Goal: Task Accomplishment & Management: Manage account settings

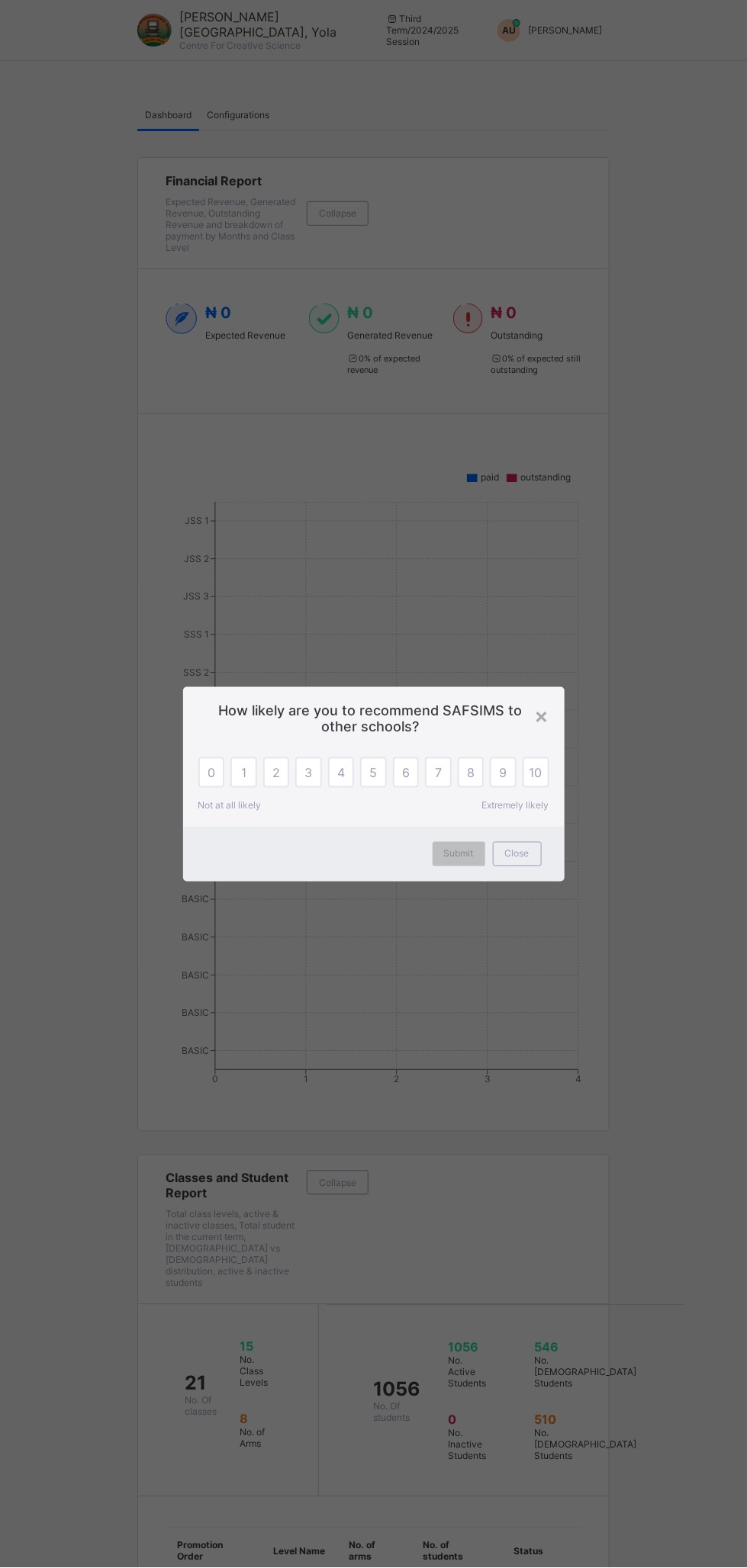
click at [519, 849] on span "Close" at bounding box center [518, 854] width 25 height 12
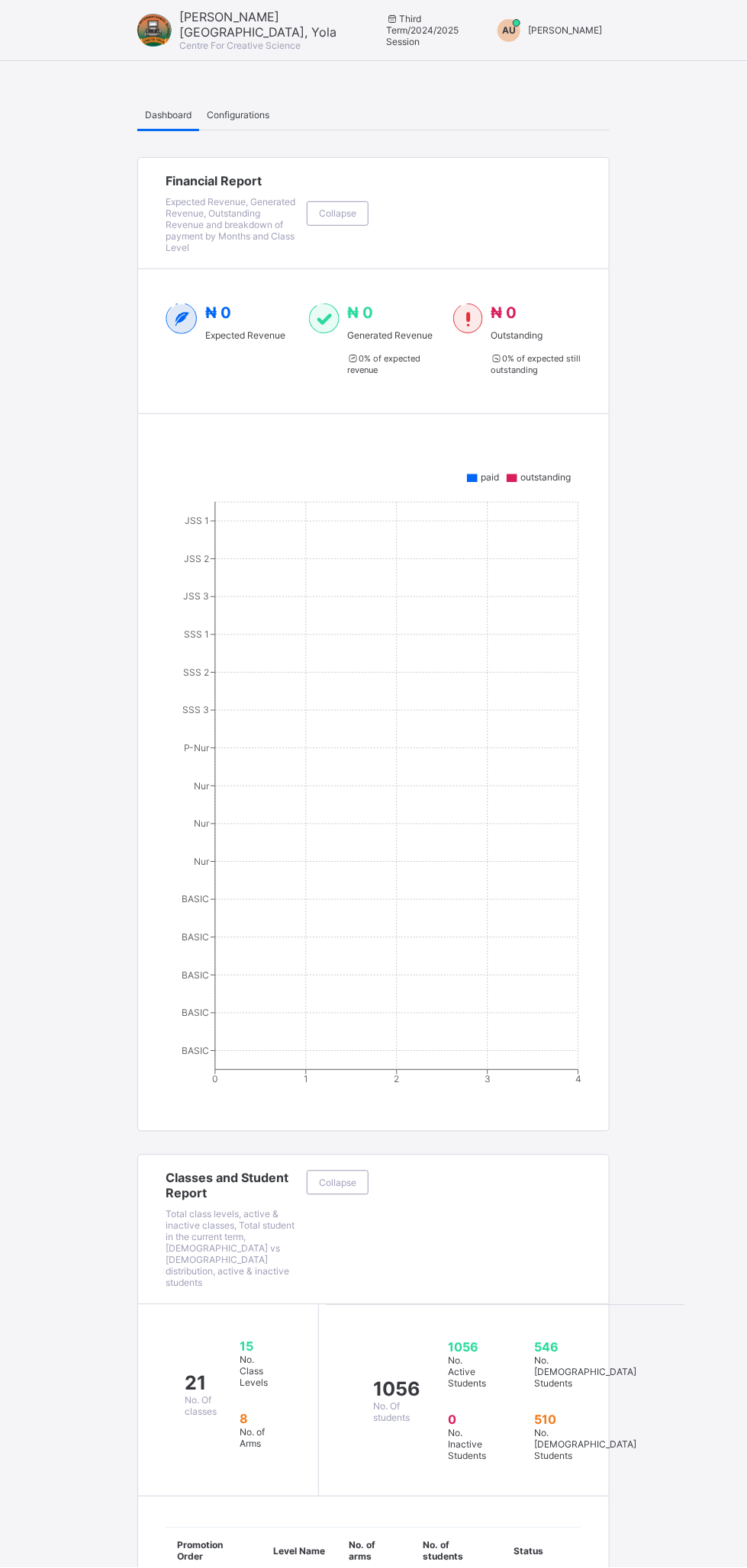
click at [518, 27] on div "AU" at bounding box center [509, 31] width 23 height 23
click at [562, 64] on span "Switch to Admin View" at bounding box center [545, 65] width 116 height 18
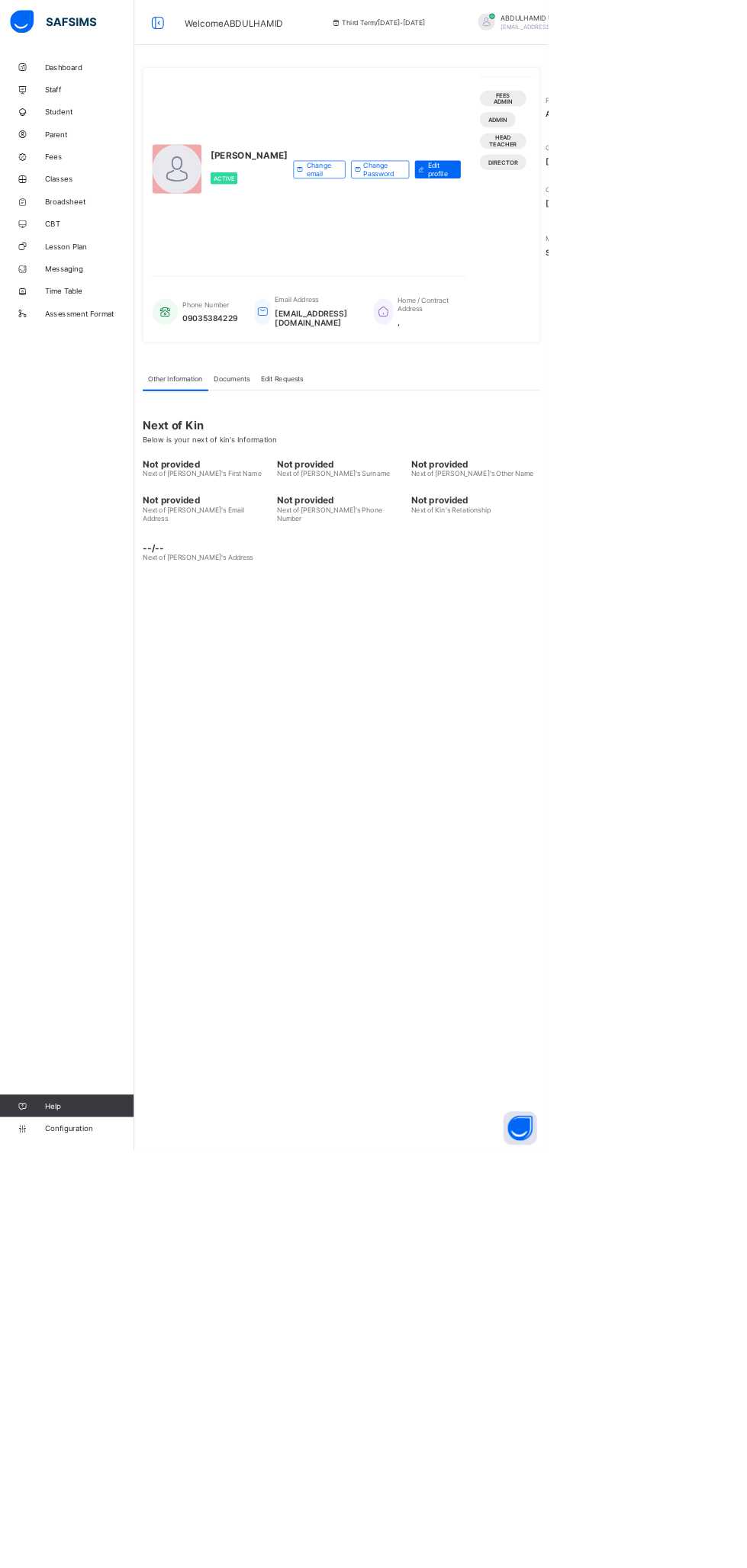
click at [90, 1537] on span "Configuration" at bounding box center [121, 1538] width 121 height 12
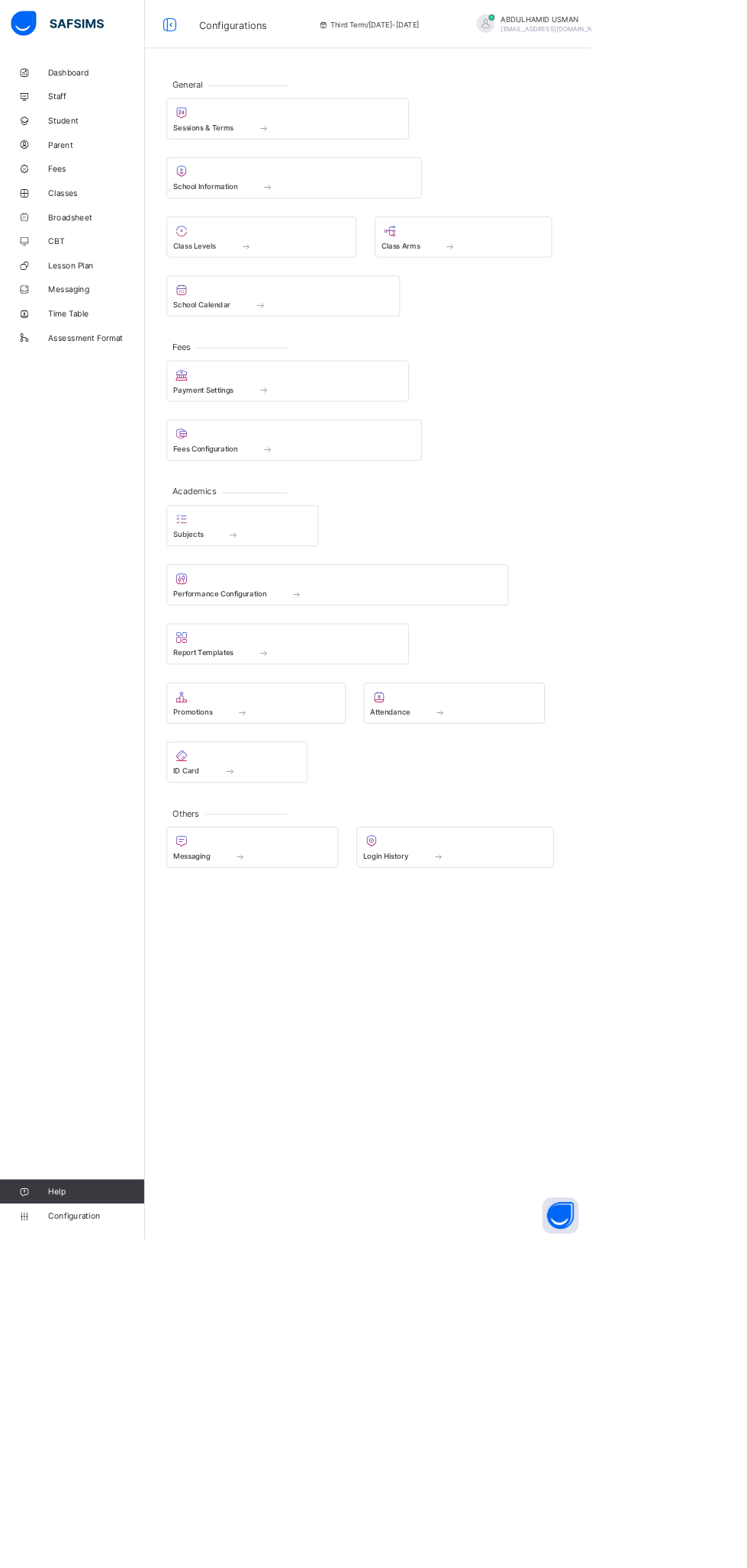
click at [393, 161] on span at bounding box center [364, 161] width 76 height 13
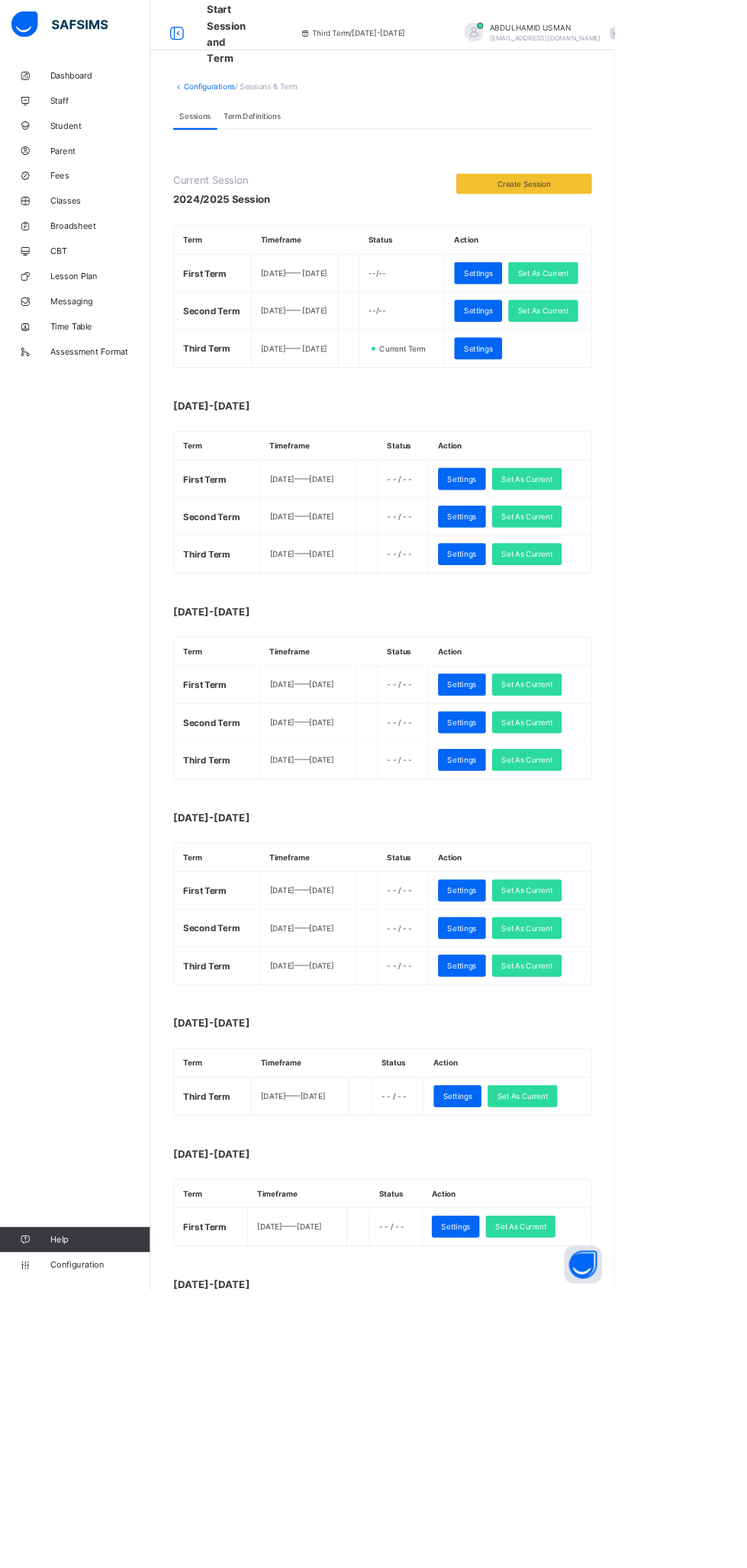
click at [87, 273] on span "Broadsheet" at bounding box center [122, 275] width 122 height 12
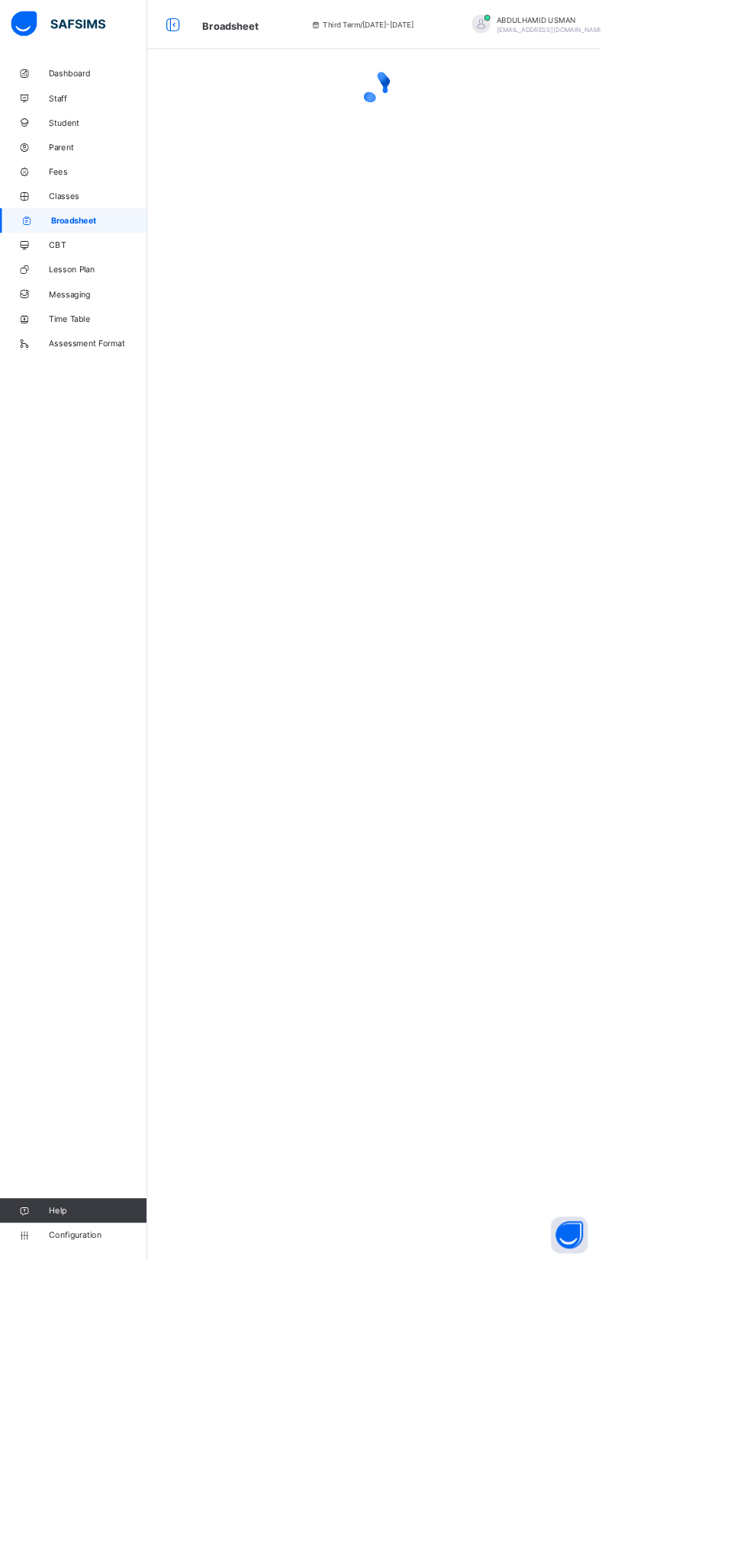
click at [87, 246] on span "Classes" at bounding box center [122, 244] width 122 height 12
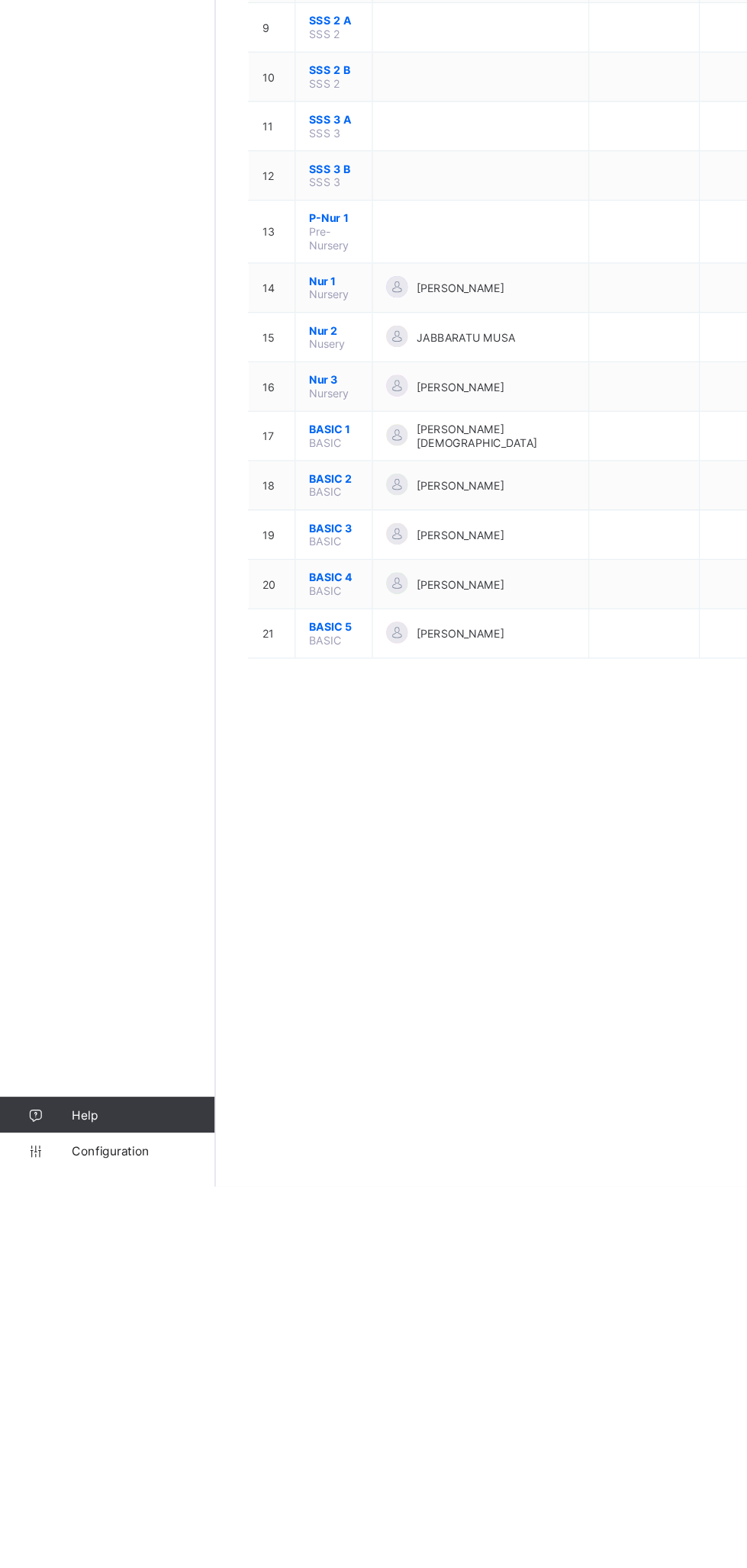
click at [114, 1537] on span "Configuration" at bounding box center [121, 1538] width 121 height 12
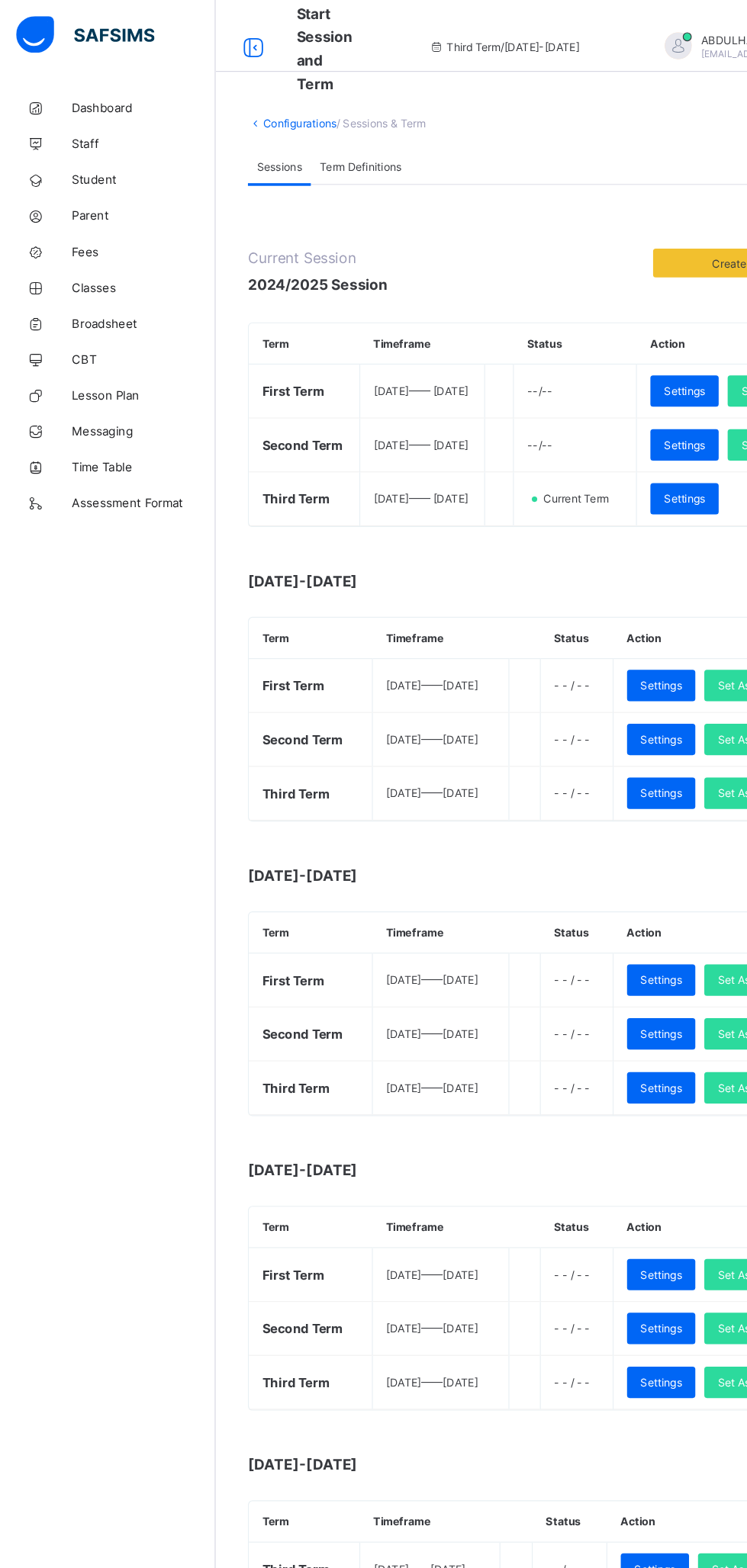
click at [107, 243] on span "Classes" at bounding box center [122, 244] width 122 height 12
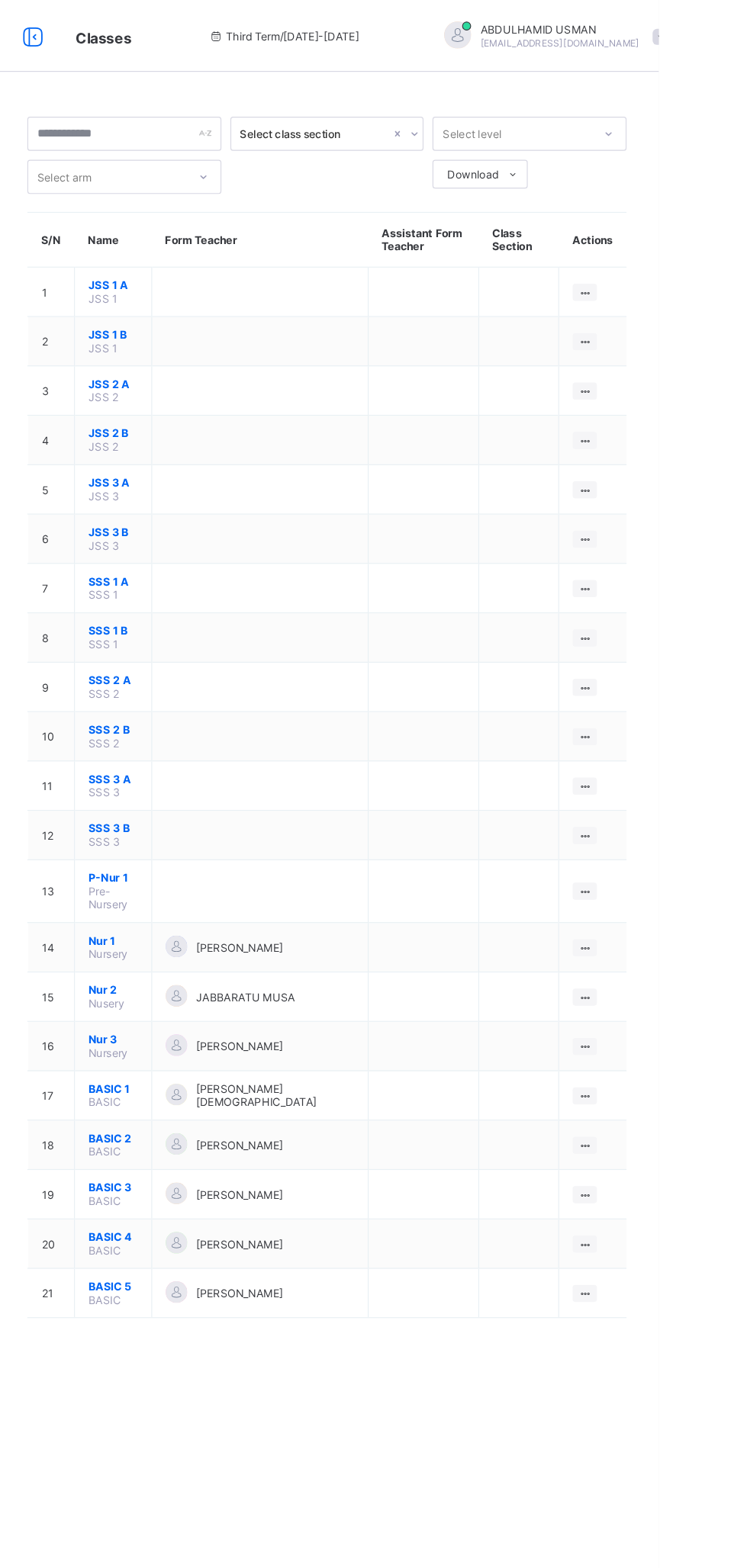
click at [689, 1053] on td "View Class Assign form Teacher" at bounding box center [691, 1057] width 57 height 42
click at [681, 1053] on td "View Class Assign form Teacher" at bounding box center [691, 1057] width 57 height 42
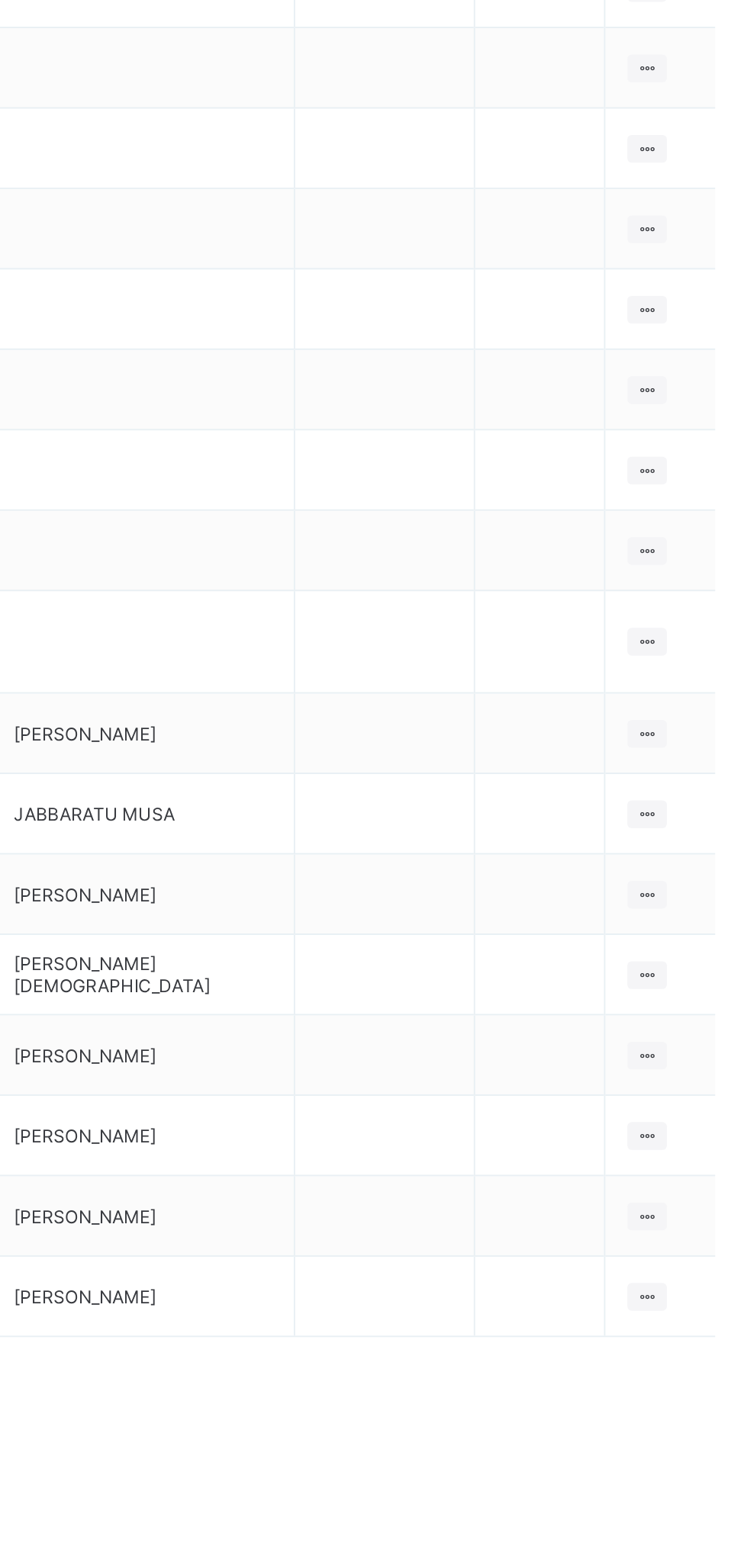
click at [682, 1093] on icon at bounding box center [684, 1098] width 13 height 12
click at [0, 0] on div "View Class" at bounding box center [0, 0] width 0 height 0
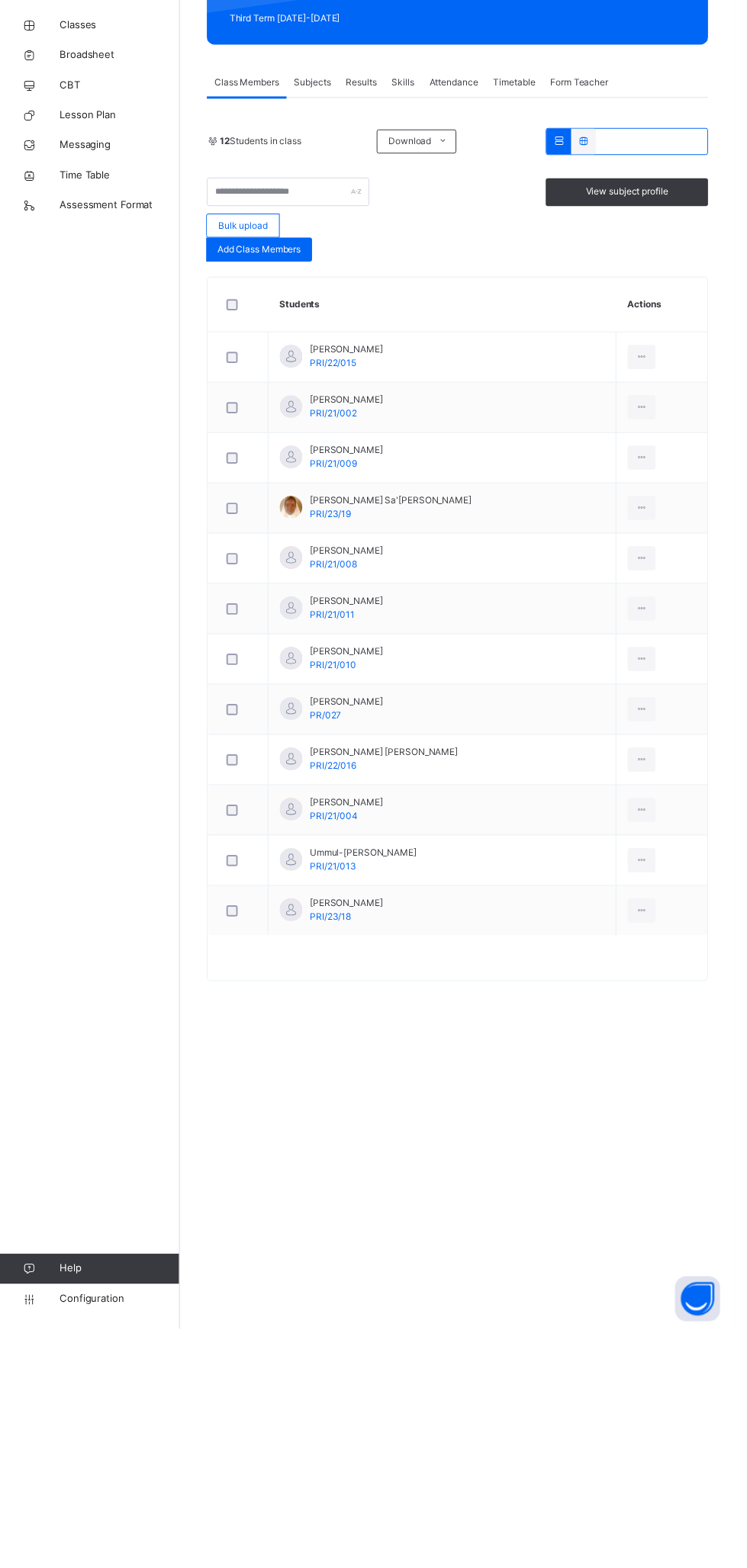
click at [75, 1532] on span "Configuration" at bounding box center [121, 1538] width 121 height 15
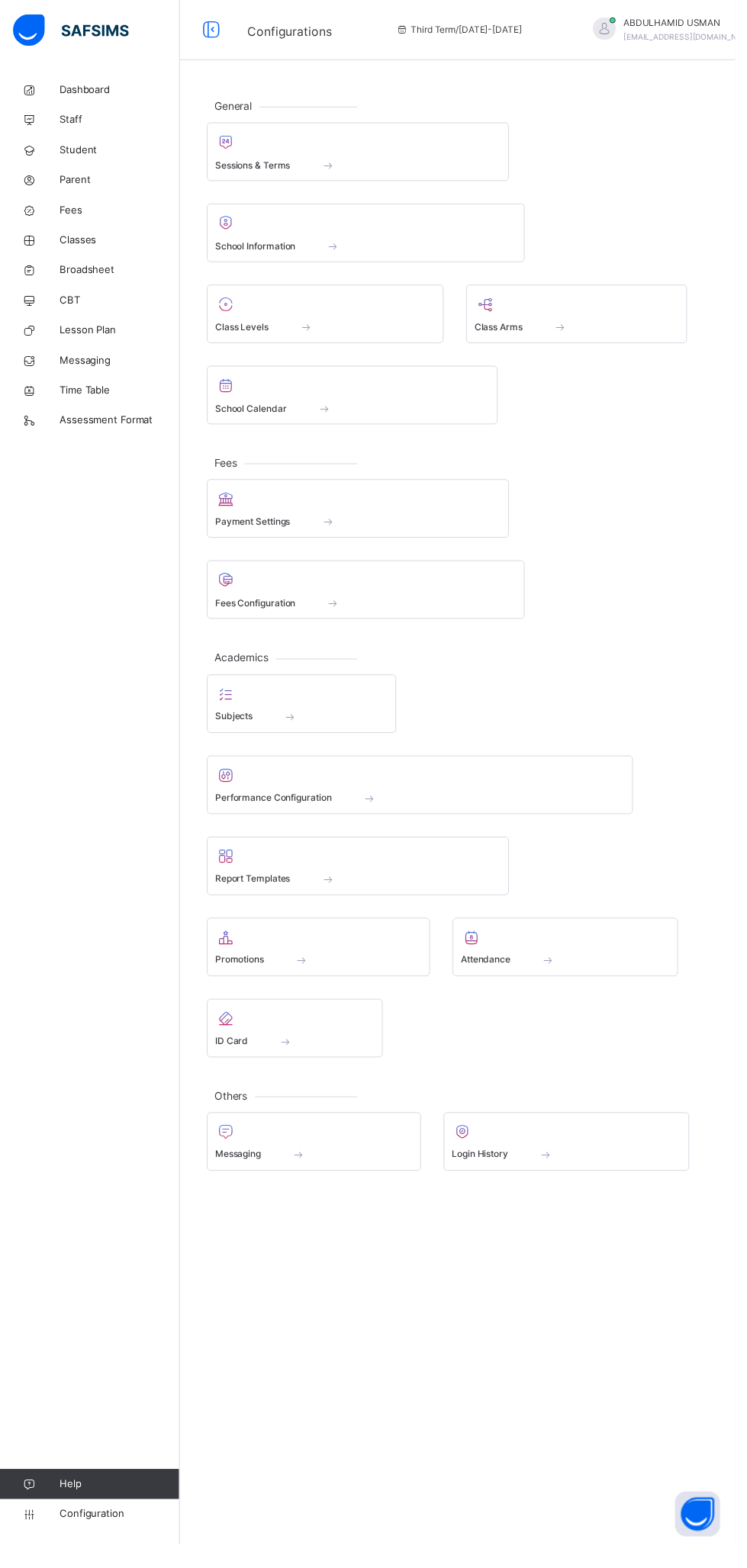
click at [289, 168] on span "Sessions & Terms" at bounding box center [256, 168] width 76 height 14
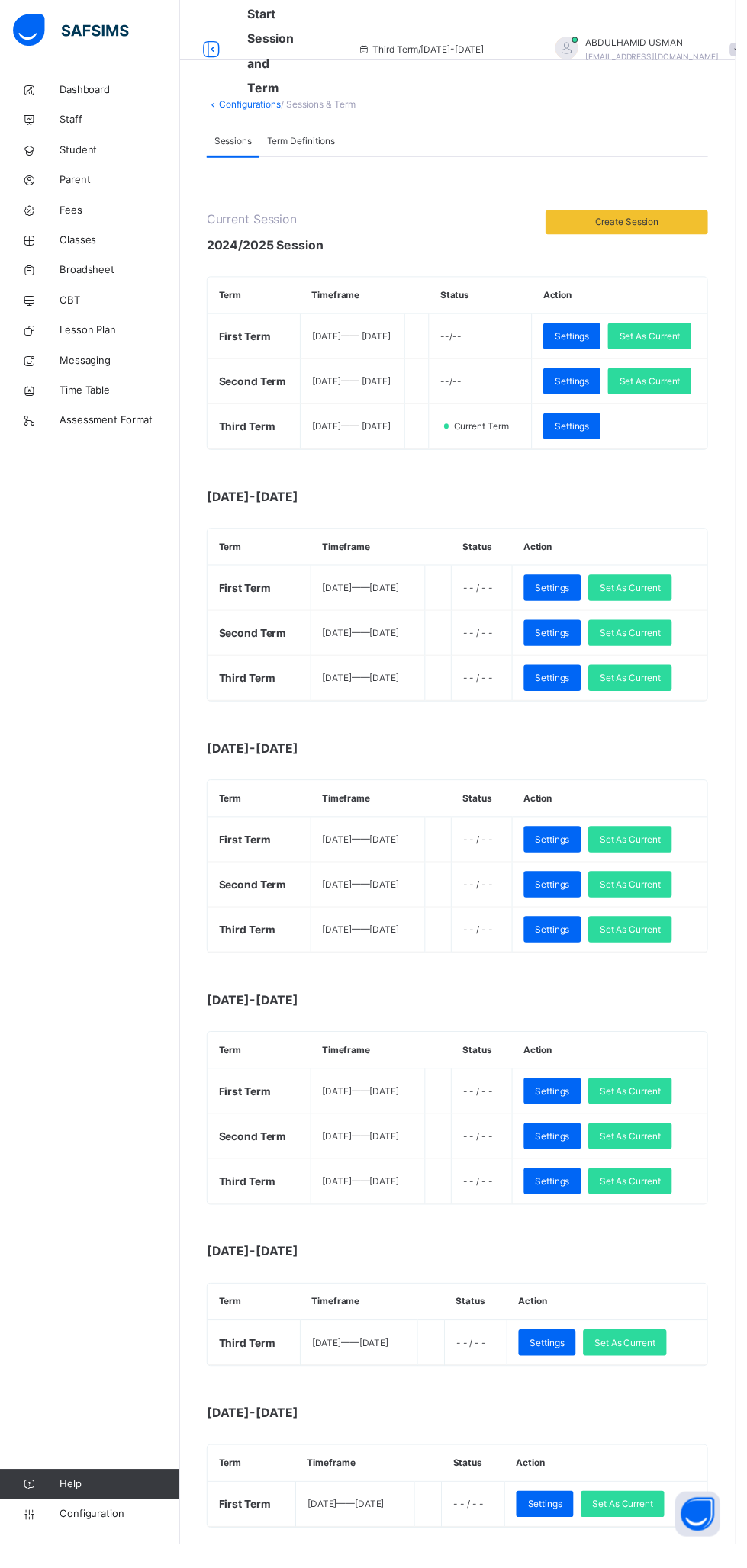
click at [651, 229] on span "Create Session" at bounding box center [637, 226] width 142 height 14
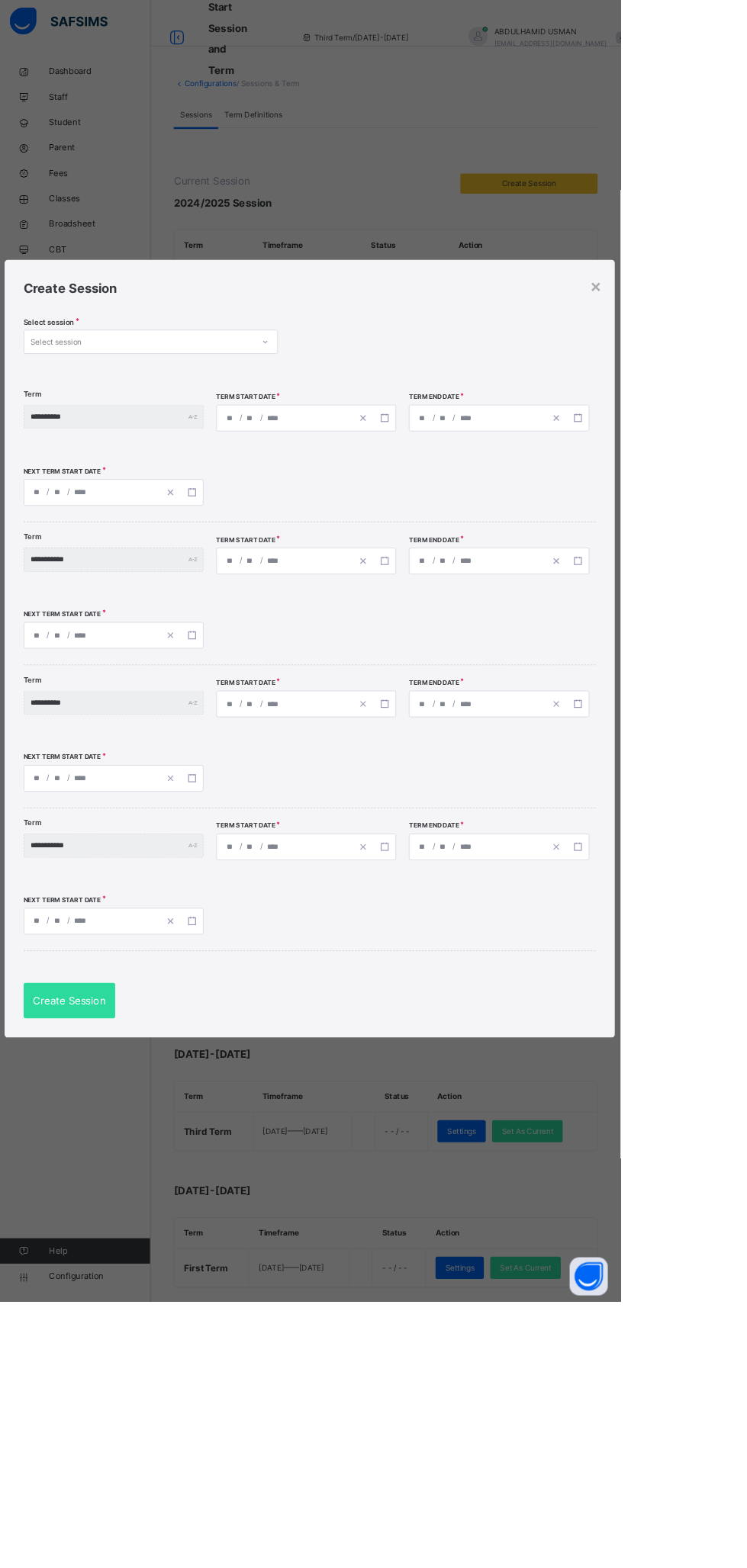
click at [725, 365] on div "×" at bounding box center [717, 348] width 15 height 32
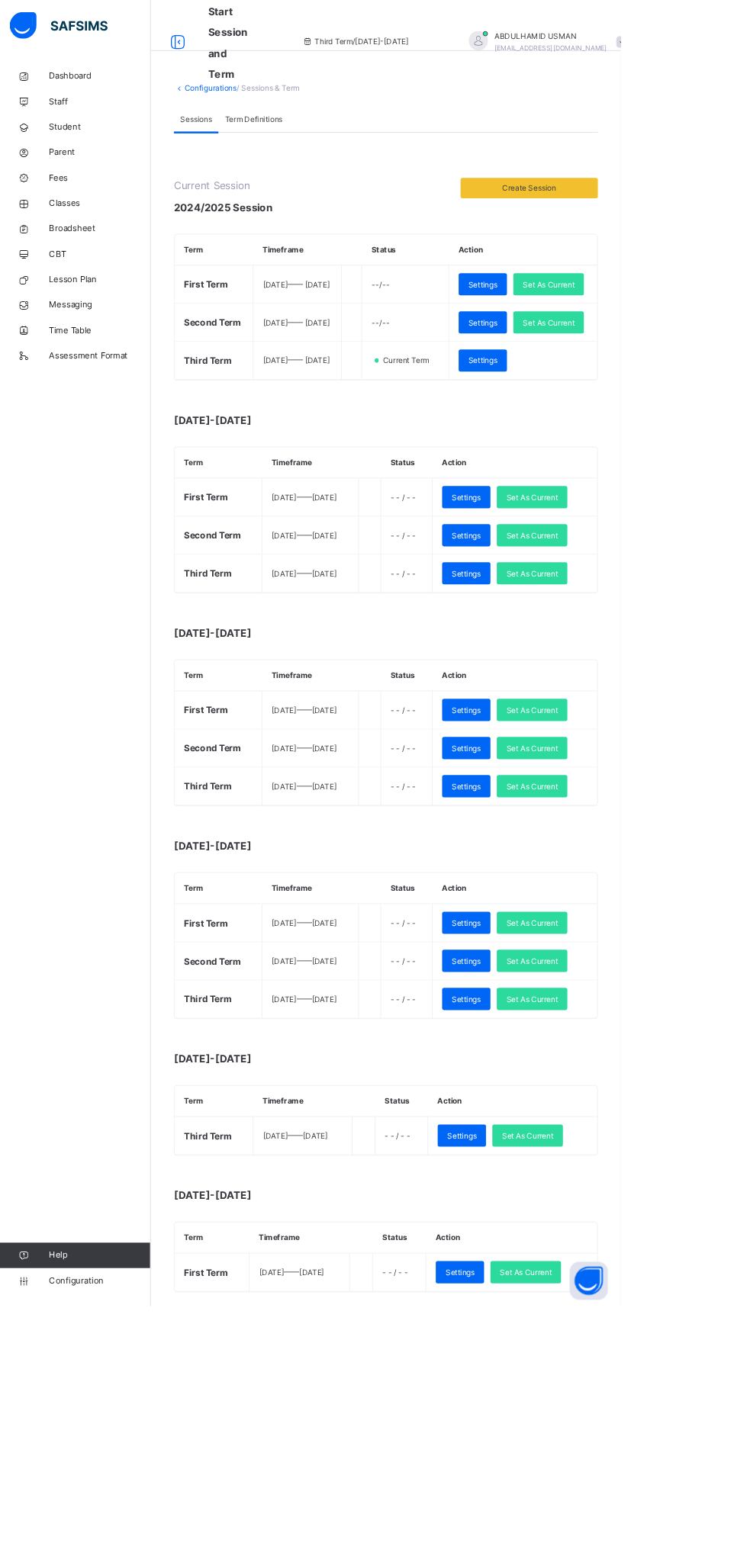
click at [650, 231] on span "Create Session" at bounding box center [637, 226] width 142 height 14
